Goal: Information Seeking & Learning: Learn about a topic

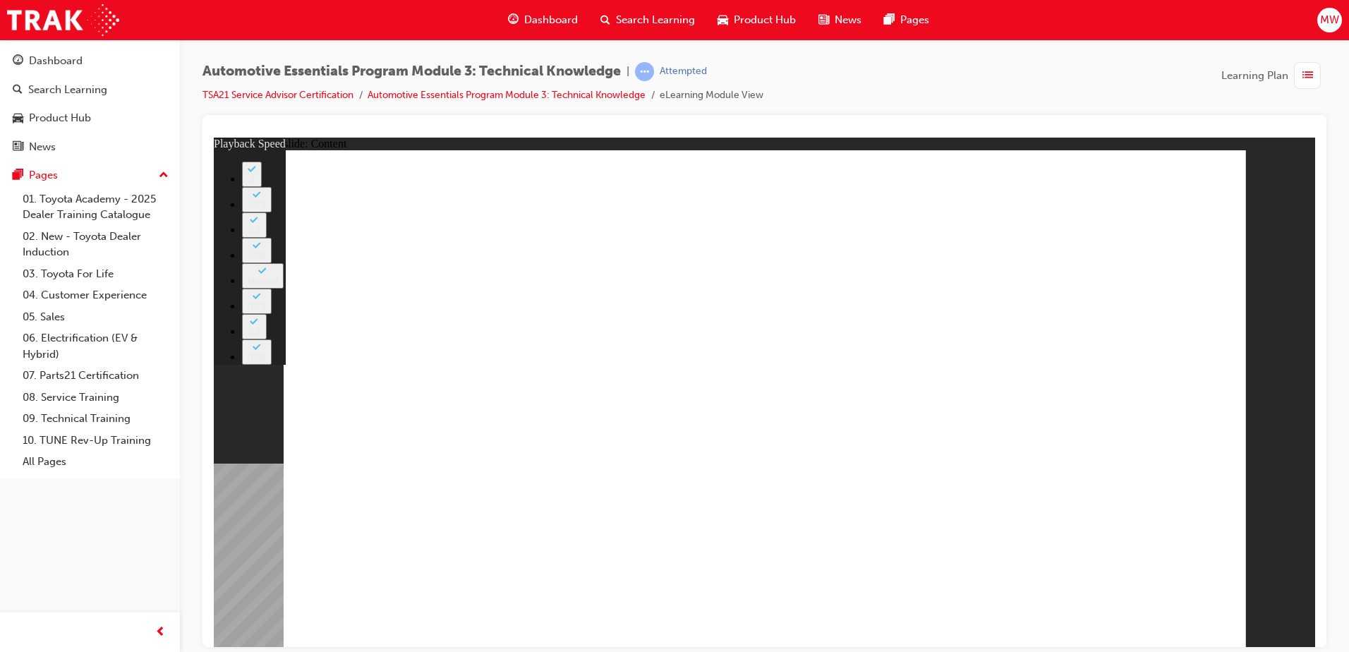
drag, startPoint x: 1053, startPoint y: 468, endPoint x: 1055, endPoint y: 456, distance: 11.5
click at [262, 186] on button "2" at bounding box center [252, 173] width 20 height 25
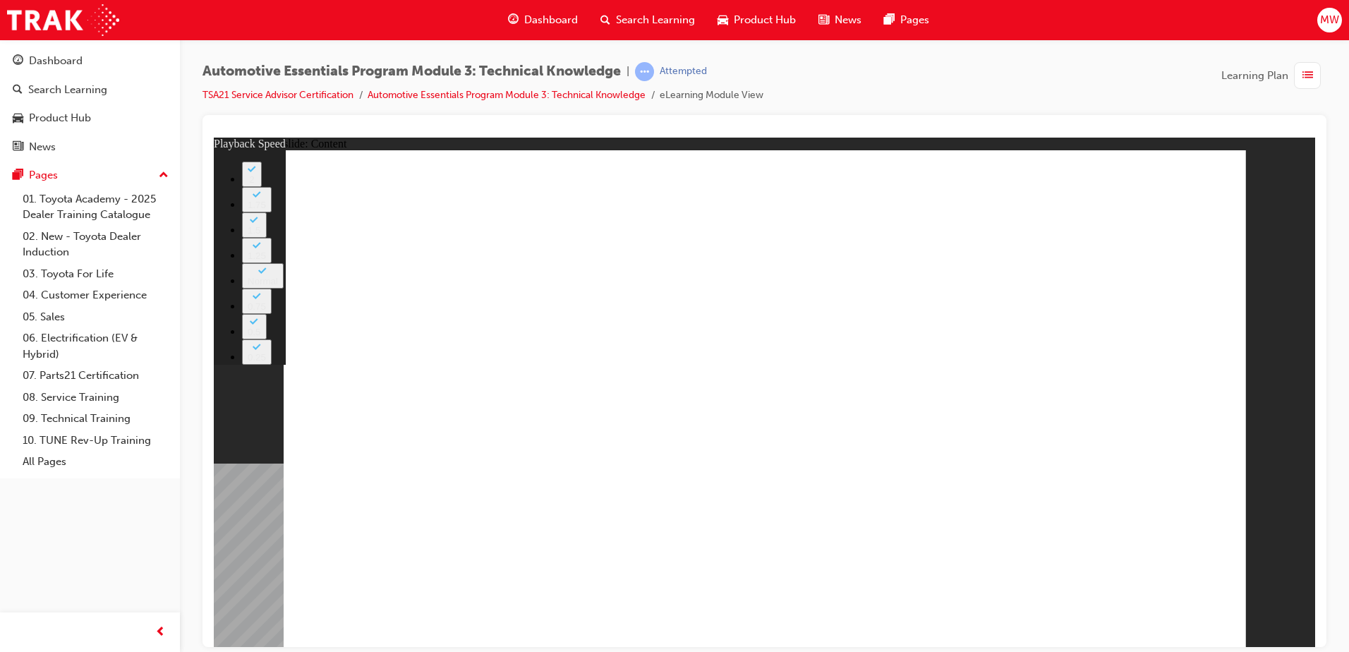
type input "18"
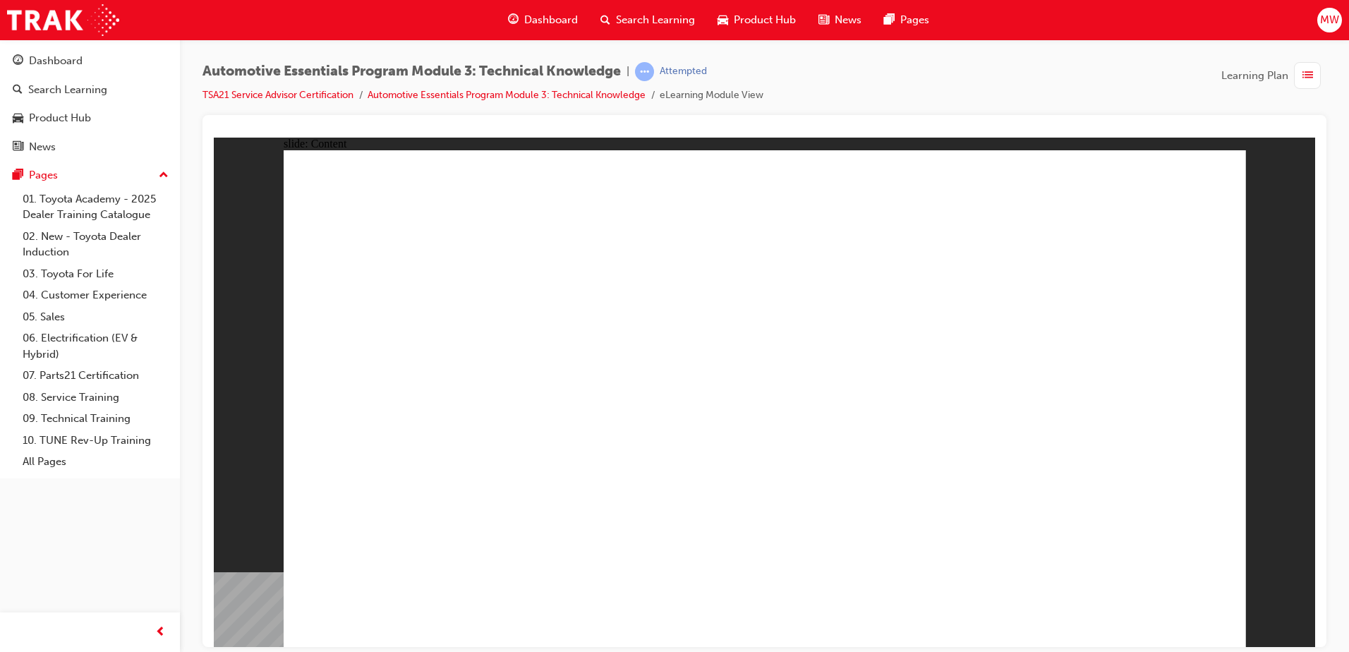
drag, startPoint x: 1487, startPoint y: 274, endPoint x: 1259, endPoint y: 143, distance: 263.0
drag, startPoint x: 1188, startPoint y: 198, endPoint x: 1217, endPoint y: 189, distance: 30.3
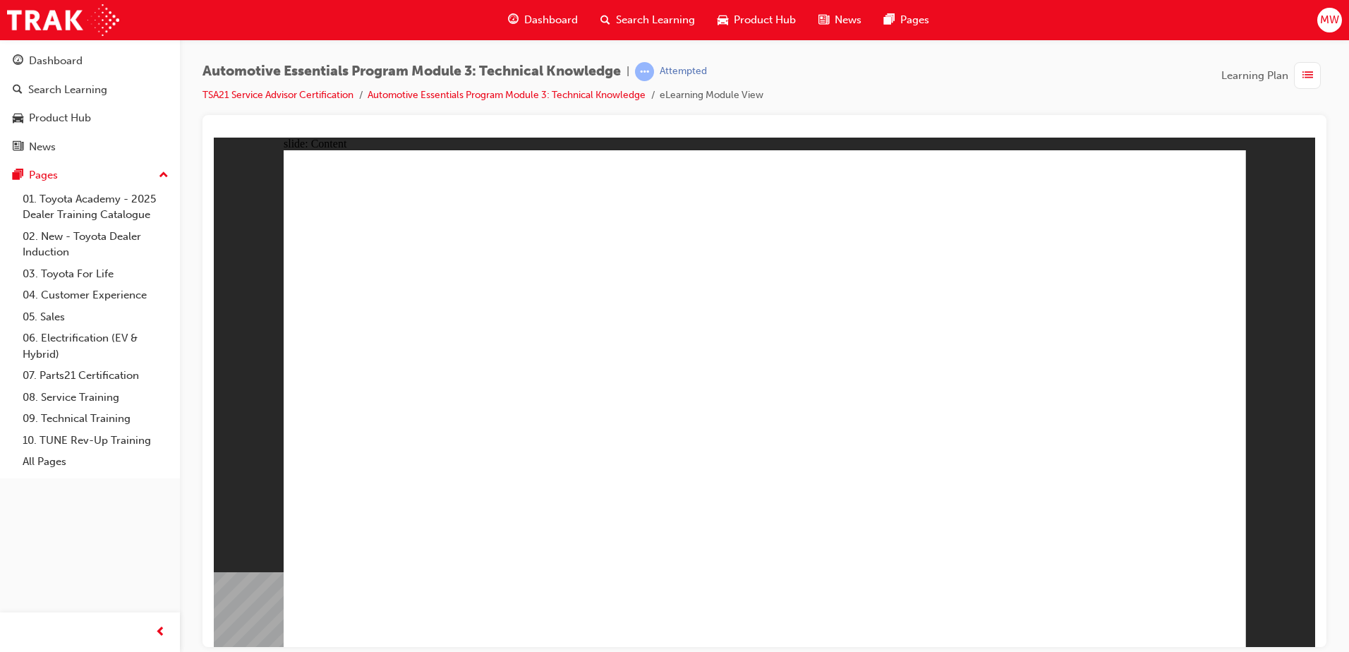
radio input "true"
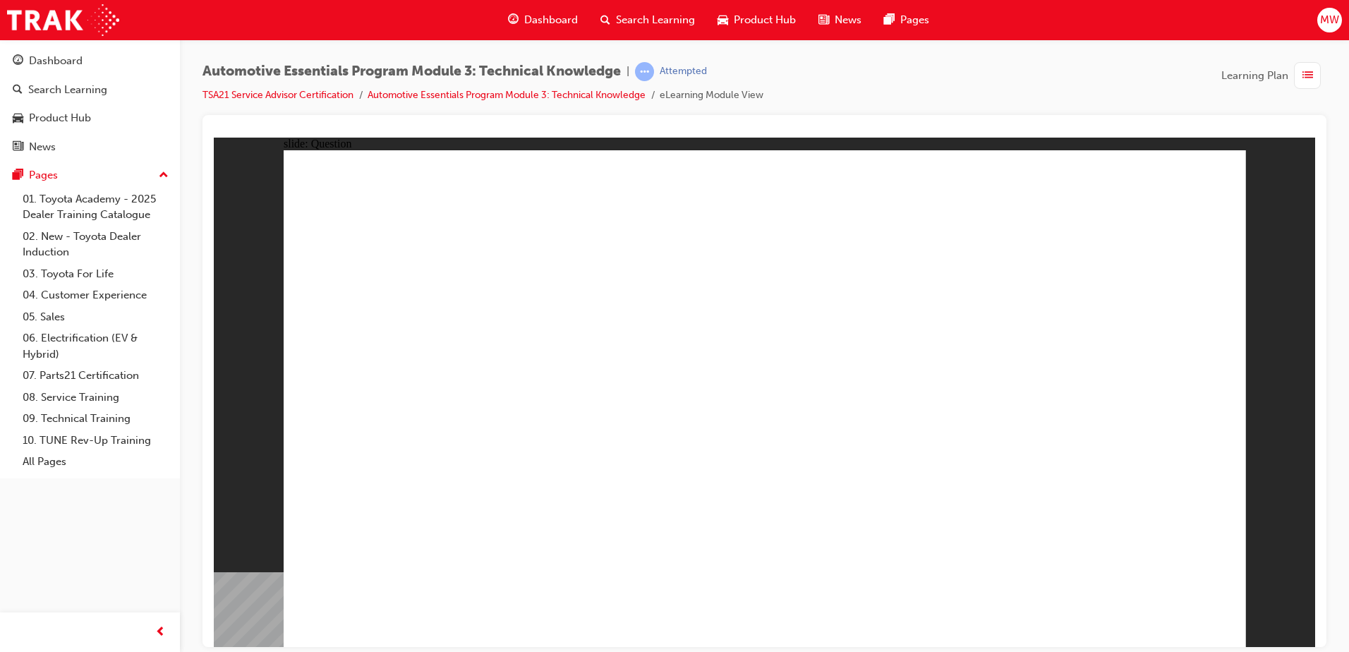
drag, startPoint x: 732, startPoint y: 440, endPoint x: 757, endPoint y: 473, distance: 42.3
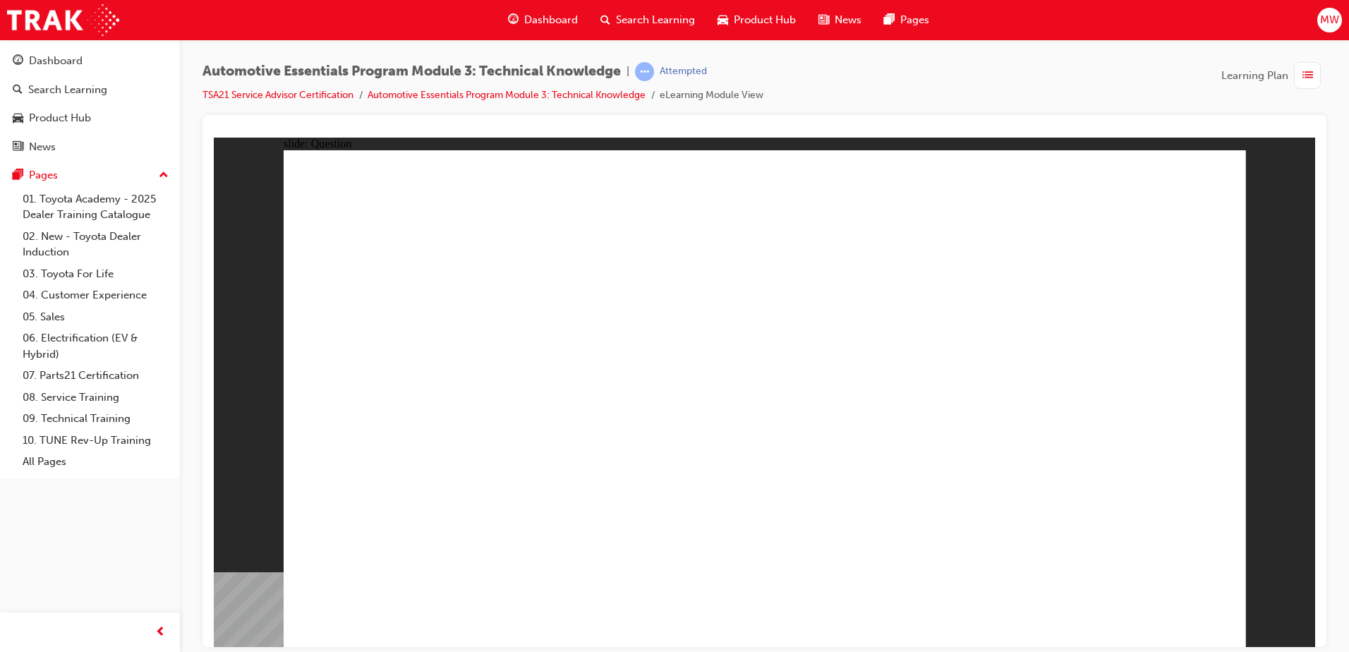
radio input "true"
